Goal: Task Accomplishment & Management: Complete application form

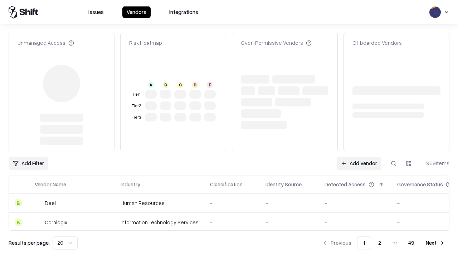
click at [359, 157] on link "Add Vendor" at bounding box center [359, 163] width 45 height 13
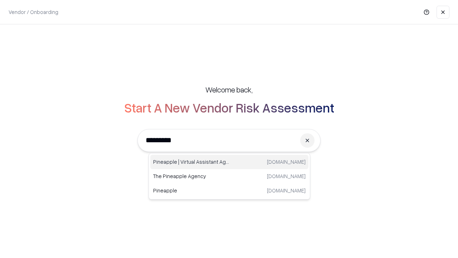
click at [229, 162] on div "Pineapple | Virtual Assistant Agency [DOMAIN_NAME]" at bounding box center [229, 162] width 158 height 14
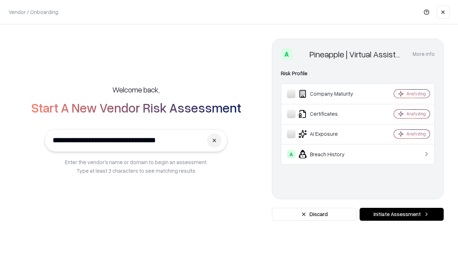
type input "**********"
click at [402, 214] on button "Initiate Assessment" at bounding box center [402, 214] width 84 height 13
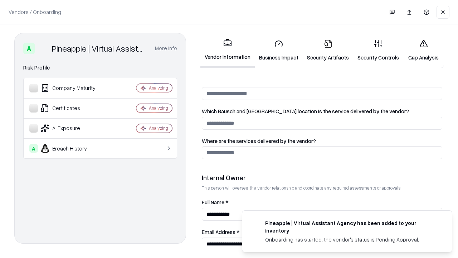
scroll to position [371, 0]
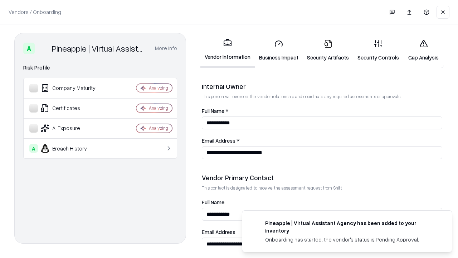
click at [279, 50] on link "Business Impact" at bounding box center [279, 50] width 48 height 33
click at [328, 50] on link "Security Artifacts" at bounding box center [328, 50] width 50 height 33
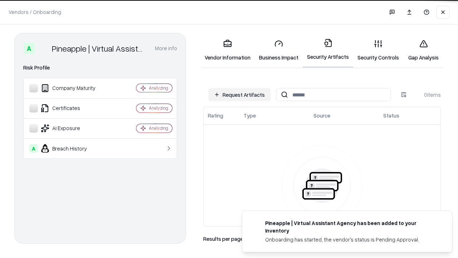
click at [240, 95] on button "Request Artifacts" at bounding box center [239, 94] width 62 height 13
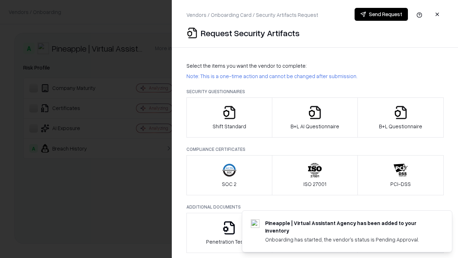
click at [229, 117] on icon "button" at bounding box center [229, 112] width 14 height 14
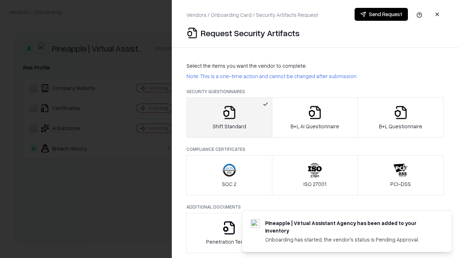
click at [381, 14] on button "Send Request" at bounding box center [381, 14] width 53 height 13
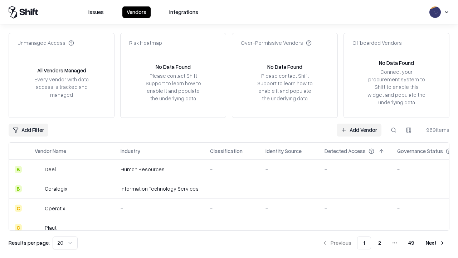
click at [394, 130] on button at bounding box center [393, 130] width 13 height 13
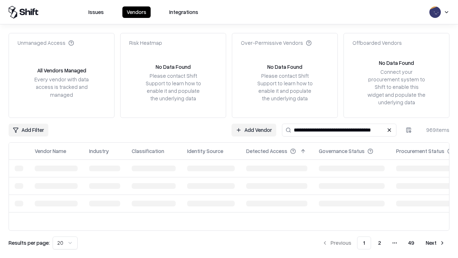
type input "**********"
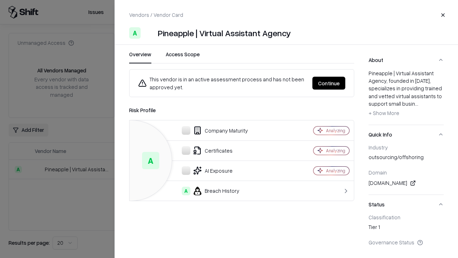
click at [329, 83] on button "Continue" at bounding box center [329, 83] width 33 height 13
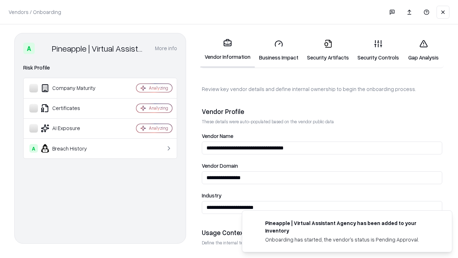
click at [328, 50] on link "Security Artifacts" at bounding box center [328, 50] width 50 height 33
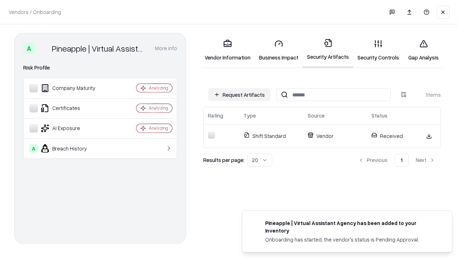
click at [424, 50] on link "Gap Analysis" at bounding box center [423, 50] width 40 height 33
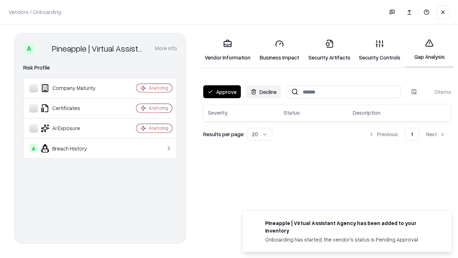
click at [222, 92] on button "Approve" at bounding box center [222, 91] width 38 height 13
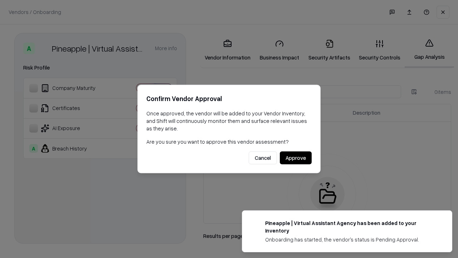
click at [296, 158] on button "Approve" at bounding box center [296, 157] width 32 height 13
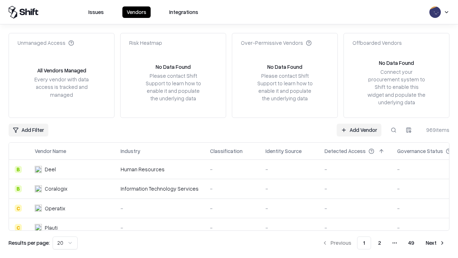
type input "**********"
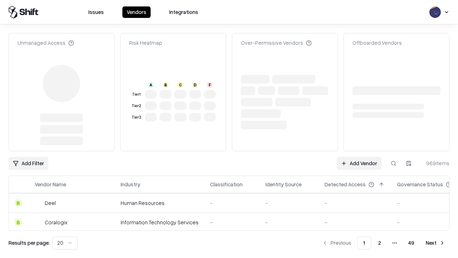
click at [359, 157] on link "Add Vendor" at bounding box center [359, 163] width 45 height 13
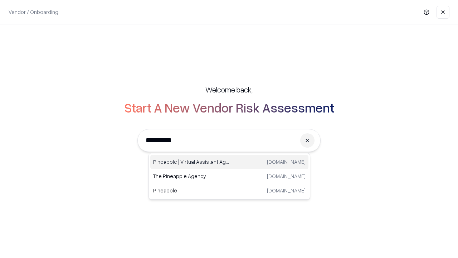
click at [229, 162] on div "Pineapple | Virtual Assistant Agency [DOMAIN_NAME]" at bounding box center [229, 162] width 158 height 14
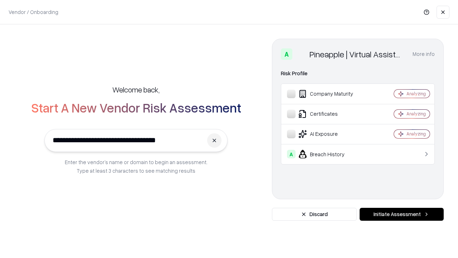
type input "**********"
click at [402, 214] on button "Initiate Assessment" at bounding box center [402, 214] width 84 height 13
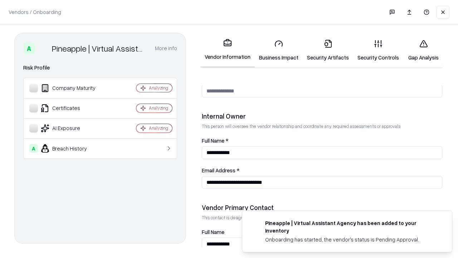
scroll to position [371, 0]
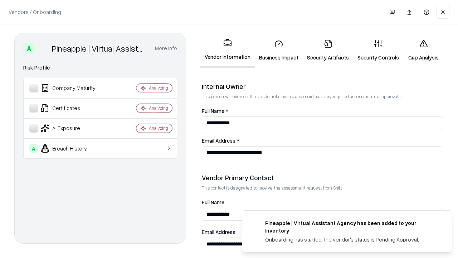
click at [424, 50] on link "Gap Analysis" at bounding box center [423, 50] width 40 height 33
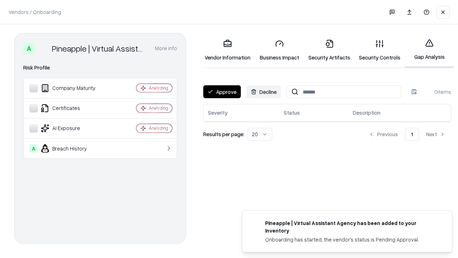
click at [222, 92] on button "Approve" at bounding box center [222, 91] width 38 height 13
